Goal: Information Seeking & Learning: Learn about a topic

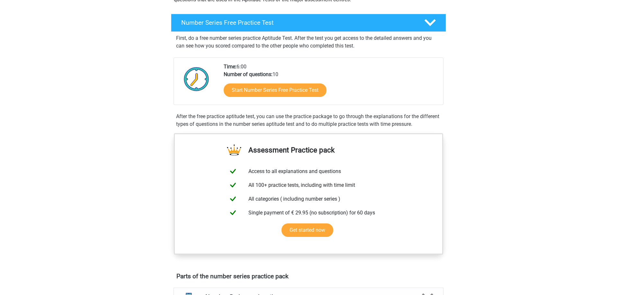
scroll to position [53, 0]
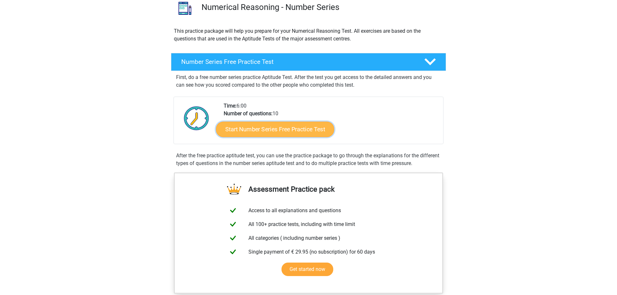
click at [304, 133] on link "Start Number Series Free Practice Test" at bounding box center [275, 128] width 118 height 15
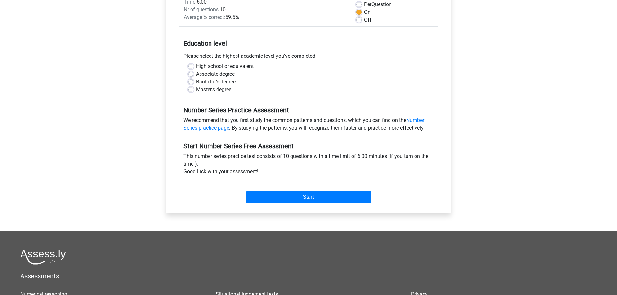
scroll to position [98, 0]
click at [220, 83] on label "Bachelor's degree" at bounding box center [216, 82] width 40 height 8
click at [193, 83] on input "Bachelor's degree" at bounding box center [190, 81] width 5 height 6
radio input "true"
click at [299, 193] on input "Start" at bounding box center [308, 198] width 125 height 12
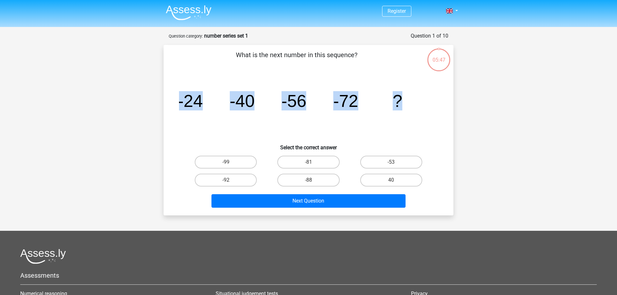
drag, startPoint x: 178, startPoint y: 99, endPoint x: 402, endPoint y: 98, distance: 223.3
click at [402, 98] on div "image/svg+xml -24 -40 -56 -72 ?" at bounding box center [308, 107] width 269 height 65
copy icon "image/svg+xml -24 -40 -56 -72 ?"
